Goal: Transaction & Acquisition: Register for event/course

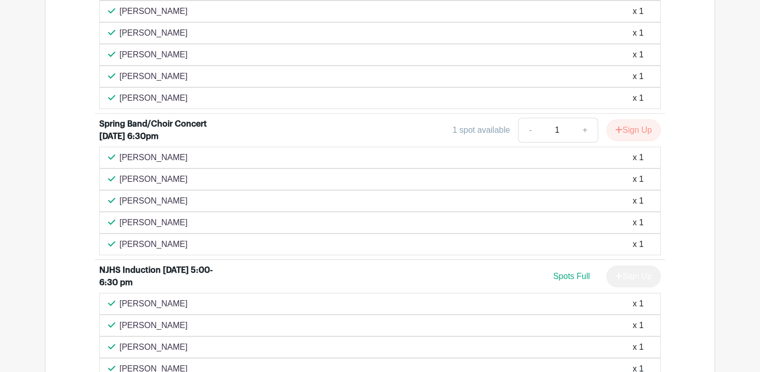
scroll to position [1555, 0]
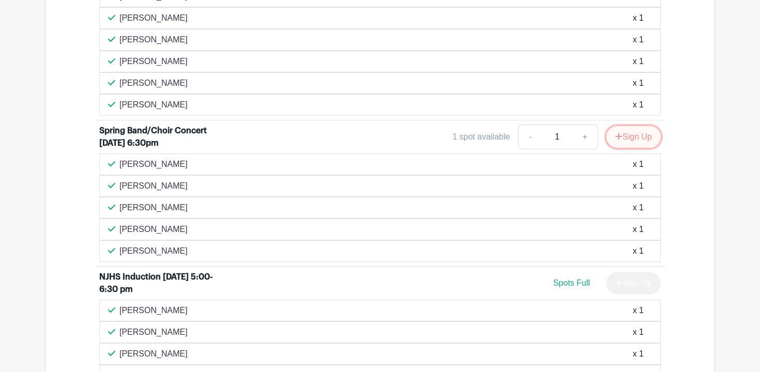
click at [627, 139] on button "Sign Up" at bounding box center [633, 137] width 54 height 22
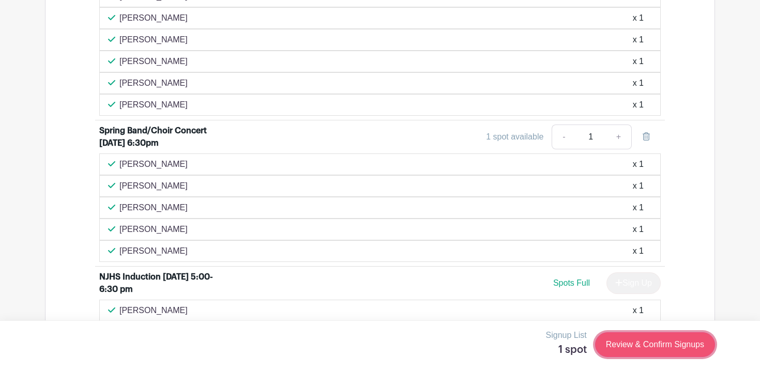
click at [658, 344] on link "Review & Confirm Signups" at bounding box center [655, 344] width 120 height 25
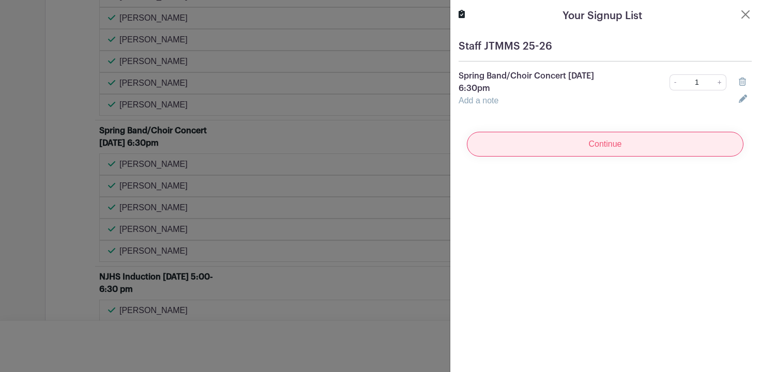
click at [612, 134] on input "Continue" at bounding box center [605, 144] width 276 height 25
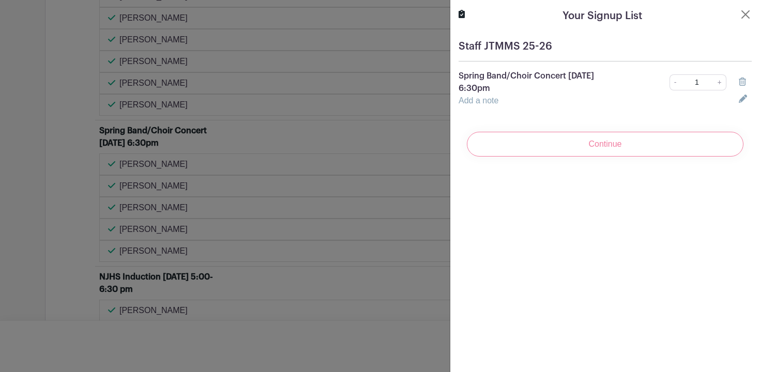
click at [588, 76] on p "Spring Band/Choir Concert [DATE] 6:30pm" at bounding box center [541, 82] width 166 height 25
click at [609, 136] on div "Continue" at bounding box center [604, 144] width 293 height 41
click at [746, 14] on button "Close" at bounding box center [745, 14] width 12 height 12
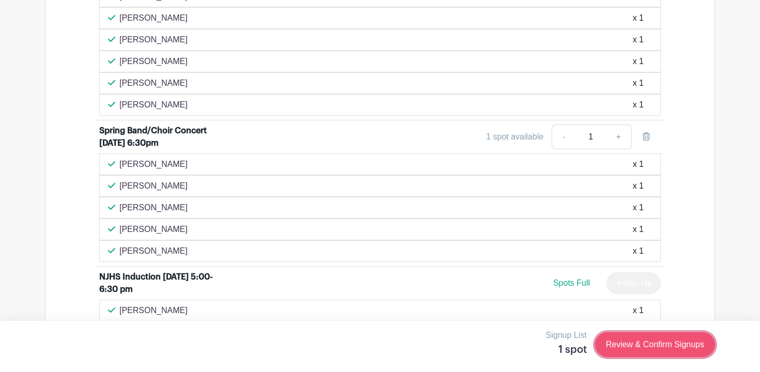
click at [651, 345] on link "Review & Confirm Signups" at bounding box center [655, 344] width 120 height 25
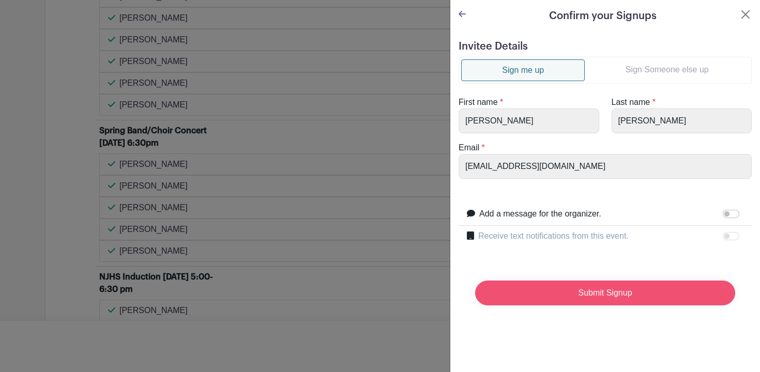
click at [621, 295] on input "Submit Signup" at bounding box center [605, 293] width 260 height 25
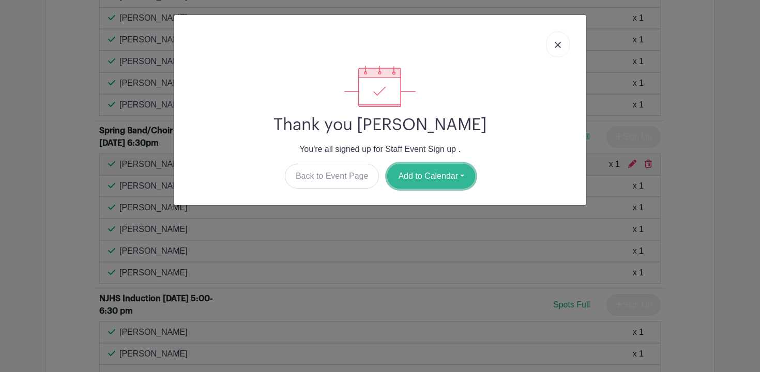
click at [425, 175] on button "Add to Calendar" at bounding box center [431, 176] width 88 height 25
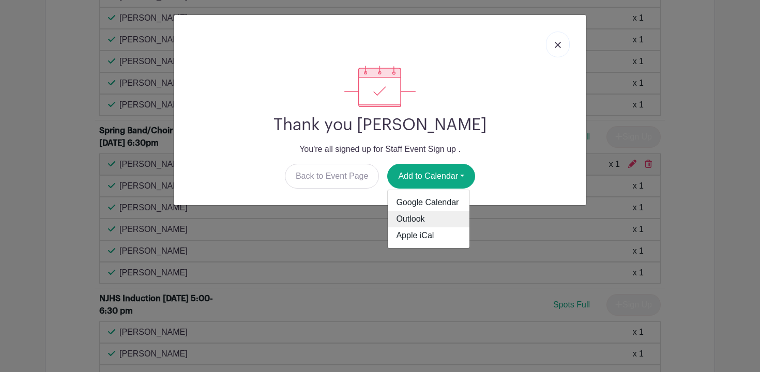
click at [410, 217] on link "Outlook" at bounding box center [429, 219] width 82 height 17
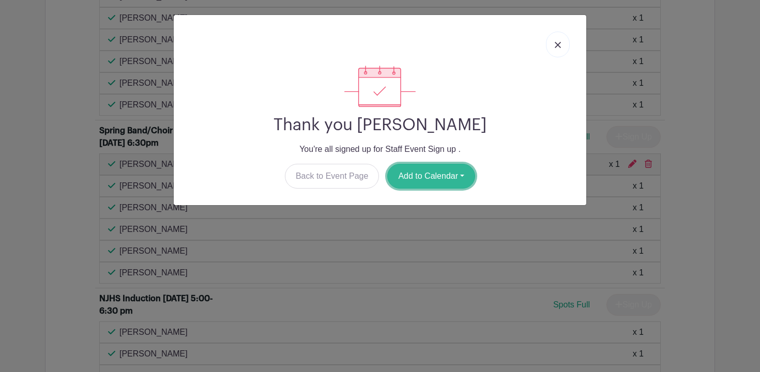
click at [438, 177] on button "Add to Calendar" at bounding box center [431, 176] width 88 height 25
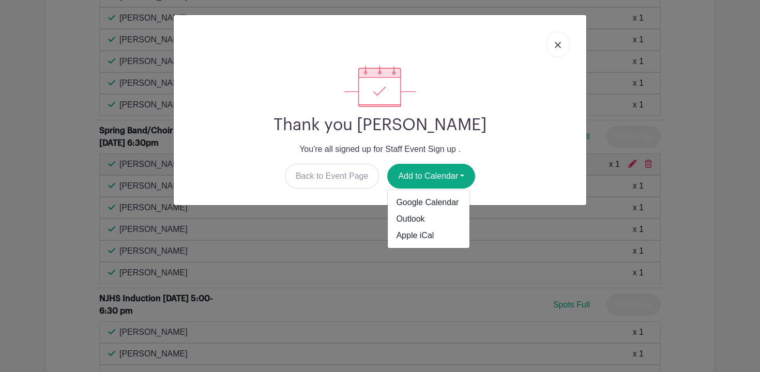
click at [557, 44] on img at bounding box center [558, 45] width 6 height 6
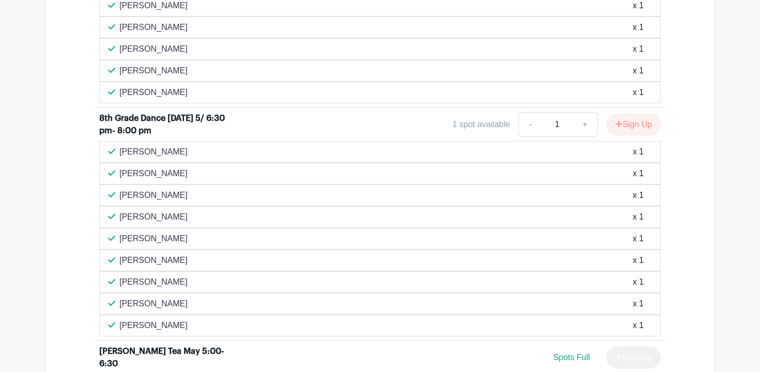
scroll to position [2222, 0]
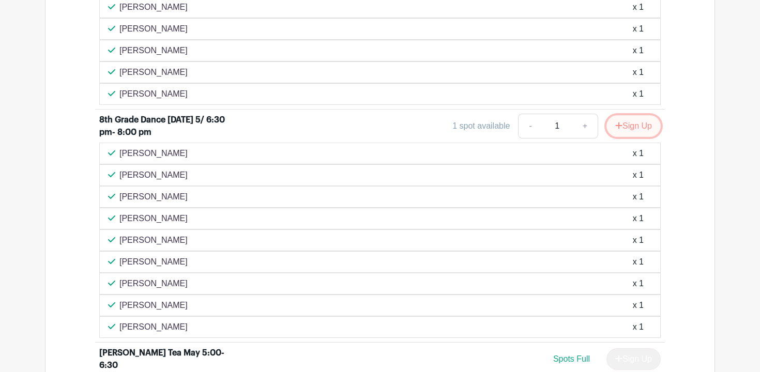
click at [636, 128] on button "Sign Up" at bounding box center [633, 126] width 54 height 22
click at [625, 131] on div "Sign Up" at bounding box center [629, 126] width 63 height 22
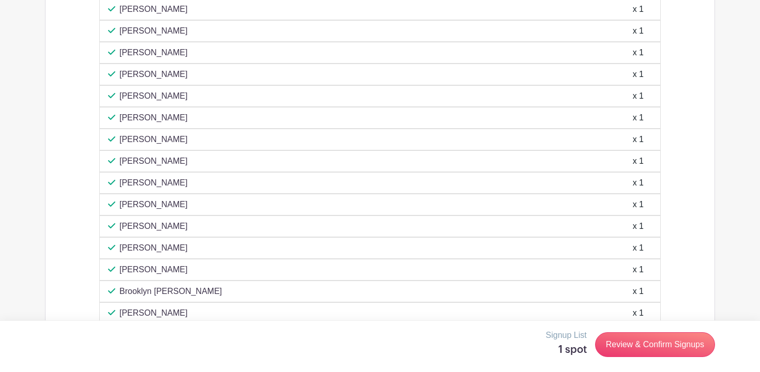
scroll to position [3098, 0]
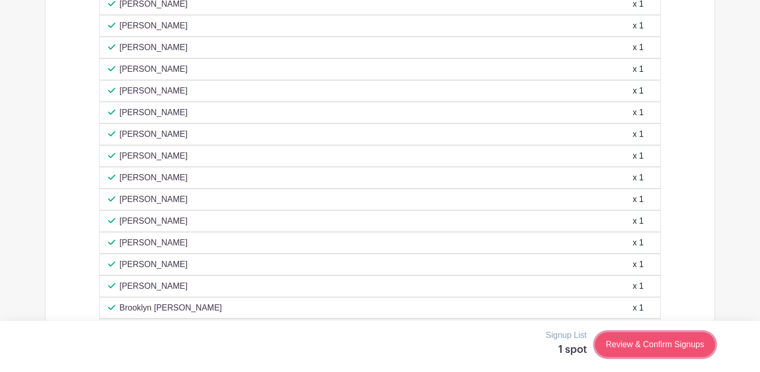
click at [645, 342] on link "Review & Confirm Signups" at bounding box center [655, 344] width 120 height 25
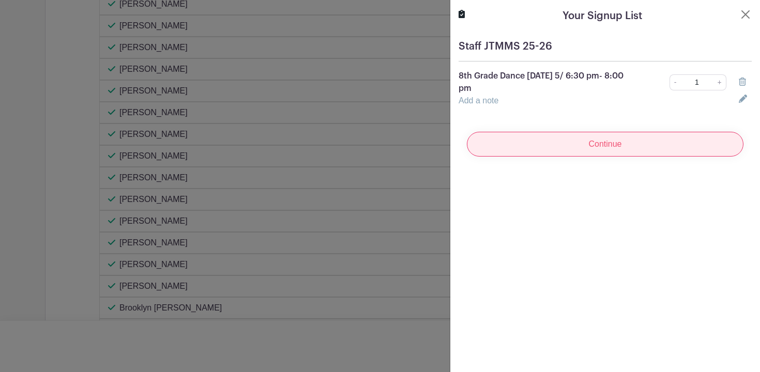
click at [622, 144] on input "Continue" at bounding box center [605, 144] width 276 height 25
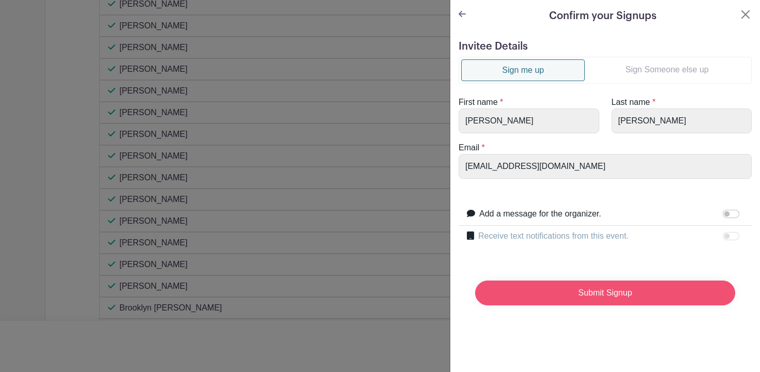
click at [598, 295] on input "Submit Signup" at bounding box center [605, 293] width 260 height 25
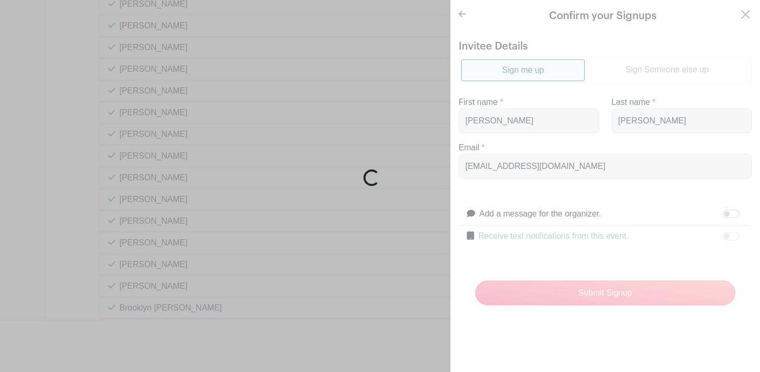
scroll to position [3119, 0]
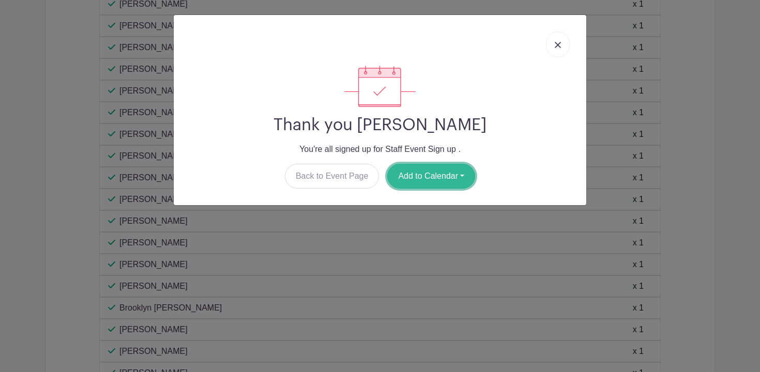
click at [437, 175] on button "Add to Calendar" at bounding box center [431, 176] width 88 height 25
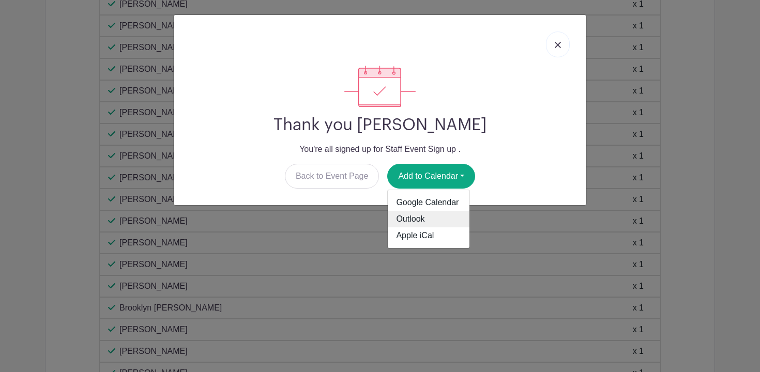
click at [410, 217] on link "Outlook" at bounding box center [429, 219] width 82 height 17
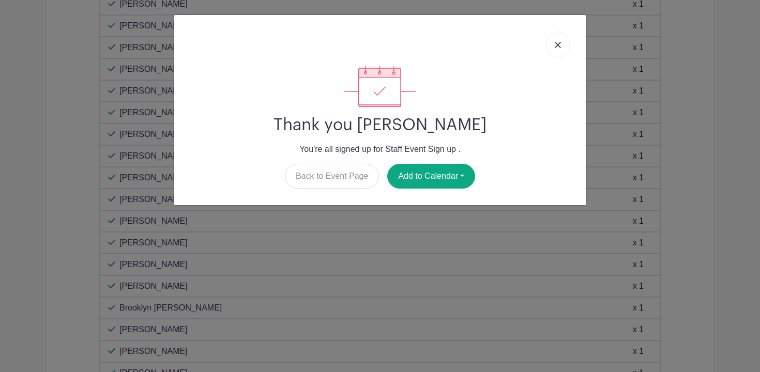
click at [555, 44] on img at bounding box center [558, 45] width 6 height 6
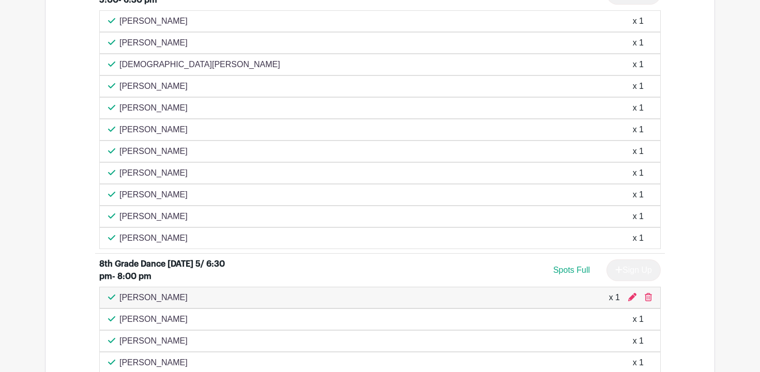
scroll to position [2076, 0]
